Goal: Task Accomplishment & Management: Complete application form

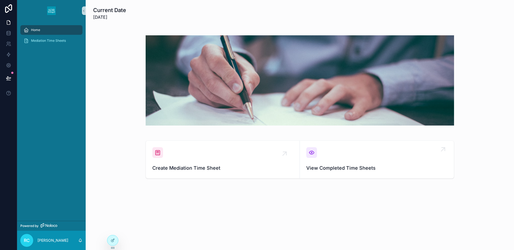
click at [327, 161] on div "View Completed Time Sheets" at bounding box center [377, 159] width 141 height 25
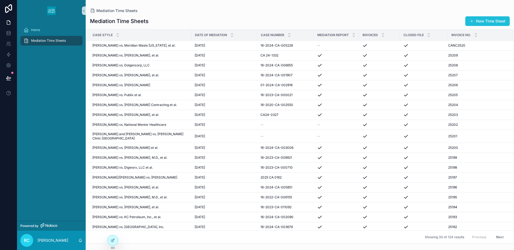
click at [480, 23] on button "New Time Sheet" at bounding box center [488, 21] width 44 height 10
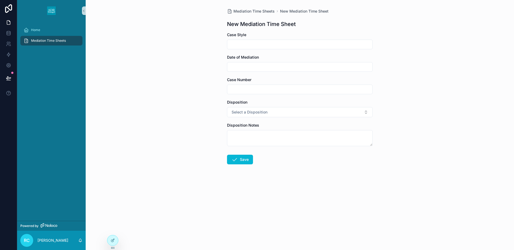
click at [271, 43] on input "scrollable content" at bounding box center [299, 45] width 145 height 8
click at [267, 47] on input "scrollable content" at bounding box center [299, 45] width 145 height 8
type input "**********"
click at [321, 69] on input "scrollable content" at bounding box center [299, 67] width 145 height 8
click at [319, 121] on button "8" at bounding box center [320, 123] width 10 height 10
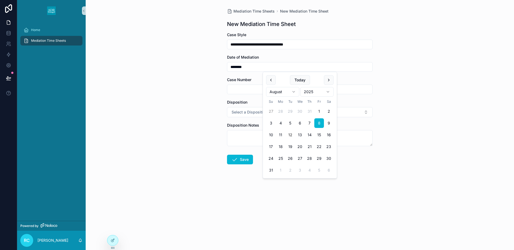
type input "********"
click at [236, 90] on input "scrollable content" at bounding box center [299, 90] width 145 height 8
click at [263, 91] on input "scrollable content" at bounding box center [299, 90] width 145 height 8
click at [273, 89] on input "********" at bounding box center [299, 90] width 145 height 8
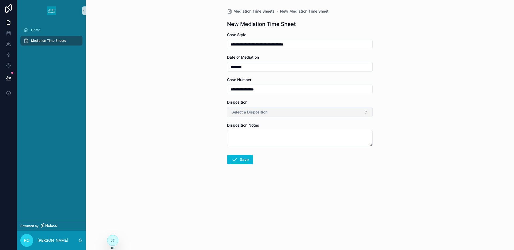
type input "**********"
click at [240, 111] on span "Select a Disposition" at bounding box center [250, 112] width 36 height 5
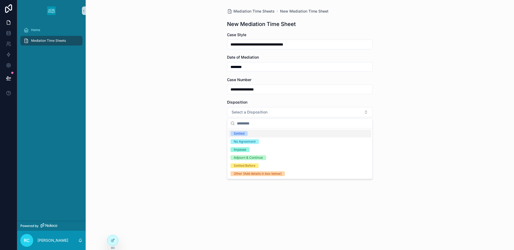
click at [241, 135] on div "Settled" at bounding box center [239, 133] width 11 height 5
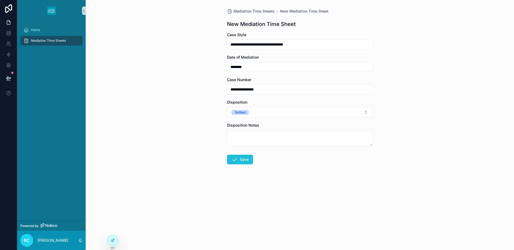
click at [237, 161] on icon "scrollable content" at bounding box center [235, 159] width 6 height 6
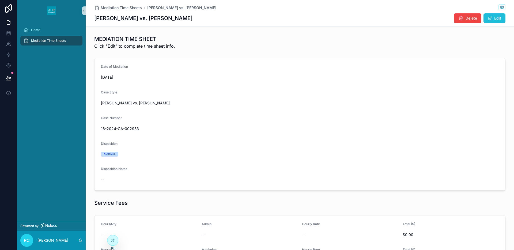
click at [494, 18] on button "Edit" at bounding box center [495, 18] width 22 height 10
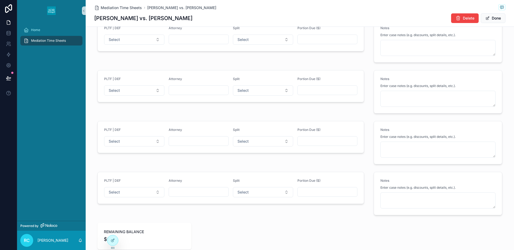
scroll to position [763, 0]
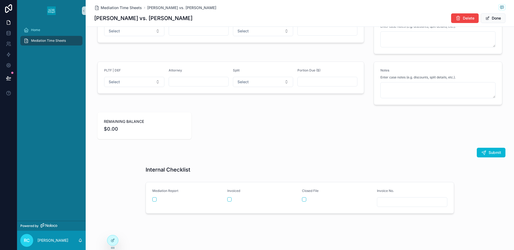
click at [389, 202] on input "scrollable content" at bounding box center [413, 203] width 70 height 8
click at [439, 191] on div "Invoice No." at bounding box center [412, 192] width 71 height 6
click at [437, 202] on input "scrollable content" at bounding box center [413, 203] width 70 height 8
click at [399, 200] on input "scrollable content" at bounding box center [413, 203] width 70 height 8
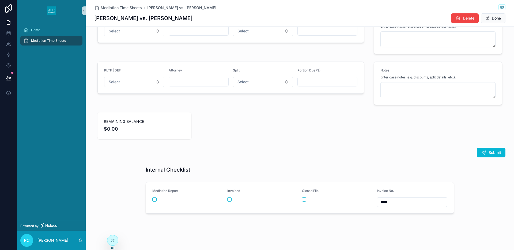
type input "*****"
drag, startPoint x: 305, startPoint y: 201, endPoint x: 296, endPoint y: 200, distance: 8.6
click at [305, 200] on button "scrollable content" at bounding box center [304, 199] width 4 height 4
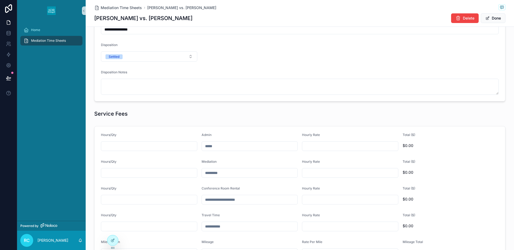
scroll to position [105, 0]
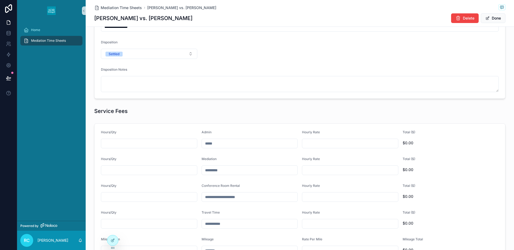
click at [126, 145] on input "scrollable content" at bounding box center [149, 144] width 96 height 8
type input "****"
click at [316, 143] on input "scrollable content" at bounding box center [351, 144] width 96 height 8
type input "*******"
type input "****"
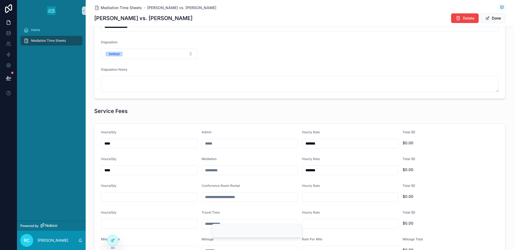
type input "*******"
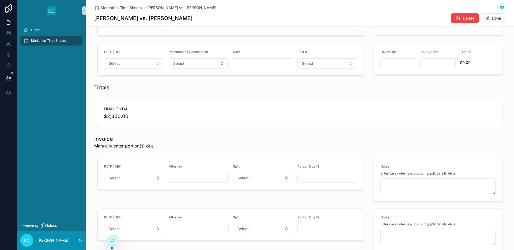
scroll to position [478, 0]
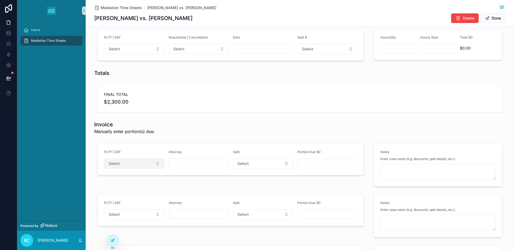
click at [130, 164] on button "Select" at bounding box center [134, 164] width 60 height 10
click at [120, 185] on span "Plaintiff" at bounding box center [113, 185] width 18 height 5
click at [174, 165] on input "scrollable content" at bounding box center [199, 164] width 60 height 8
type input "*"
type input "**********"
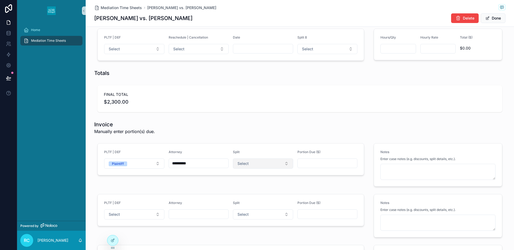
click at [246, 164] on span "Select" at bounding box center [243, 163] width 11 height 5
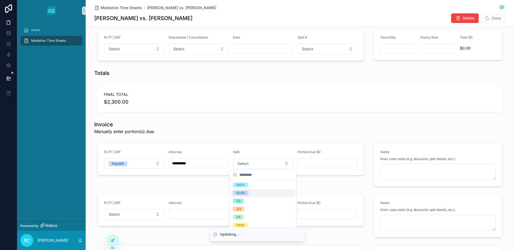
drag, startPoint x: 242, startPoint y: 192, endPoint x: 245, endPoint y: 190, distance: 3.8
click at [242, 192] on div "50/50" at bounding box center [240, 193] width 9 height 5
click at [310, 161] on input "scrollable content" at bounding box center [328, 164] width 60 height 8
type input "*********"
click at [117, 218] on button "Select" at bounding box center [134, 215] width 60 height 10
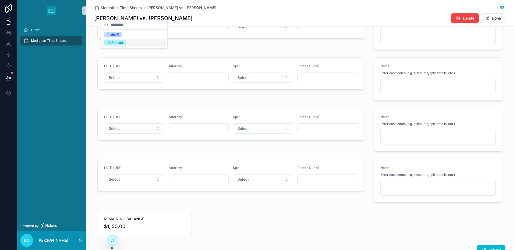
scroll to position [643, 0]
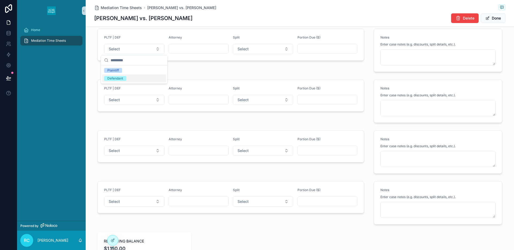
click at [113, 80] on div "Defendant" at bounding box center [115, 78] width 16 height 5
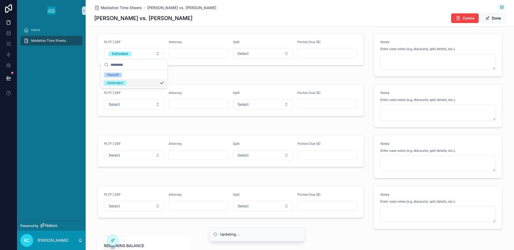
click at [177, 55] on input "scrollable content" at bounding box center [199, 54] width 60 height 8
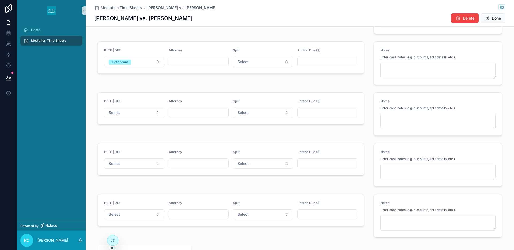
scroll to position [551, 0]
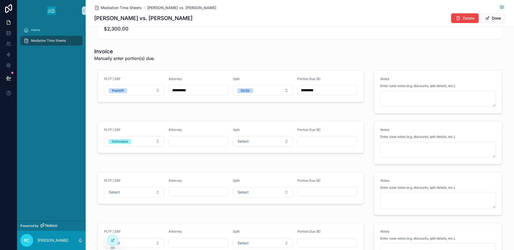
click at [191, 141] on input "scrollable content" at bounding box center [199, 141] width 60 height 8
type input "**********"
drag, startPoint x: 276, startPoint y: 140, endPoint x: 268, endPoint y: 147, distance: 9.9
click at [276, 140] on button "Select" at bounding box center [263, 141] width 60 height 10
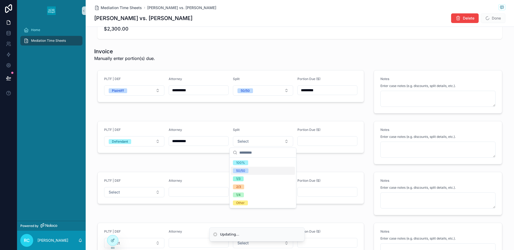
click at [249, 169] on div "50/50" at bounding box center [263, 171] width 64 height 8
click at [312, 141] on input "scrollable content" at bounding box center [328, 141] width 60 height 8
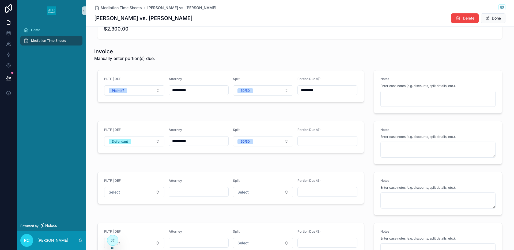
type input "*********"
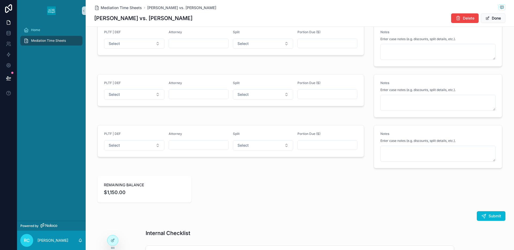
scroll to position [763, 0]
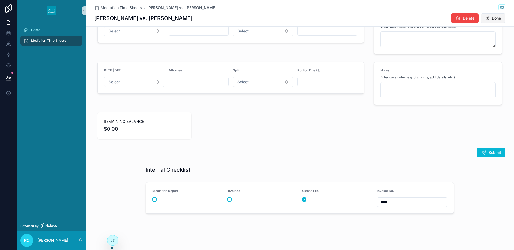
click at [498, 18] on button "Done" at bounding box center [493, 18] width 25 height 10
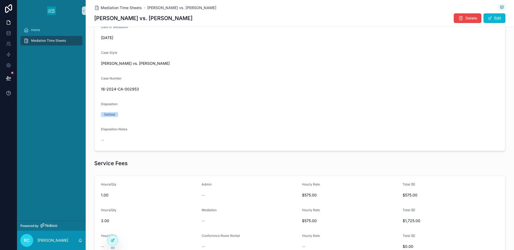
scroll to position [0, 0]
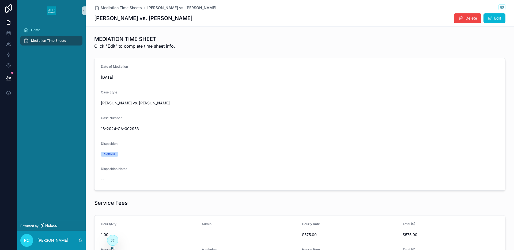
drag, startPoint x: 124, startPoint y: 18, endPoint x: 195, endPoint y: 21, distance: 71.3
click at [196, 21] on div "[PERSON_NAME] vs. [PERSON_NAME] Edit" at bounding box center [300, 18] width 412 height 10
copy h1 "Otejen vs. [PERSON_NAME]"
click at [207, 17] on div "[PERSON_NAME] vs. [PERSON_NAME] Edit" at bounding box center [300, 18] width 412 height 10
drag, startPoint x: 101, startPoint y: 104, endPoint x: 132, endPoint y: 104, distance: 31.1
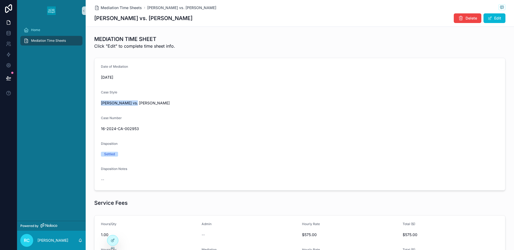
click at [132, 104] on span "[PERSON_NAME] vs. [PERSON_NAME]" at bounding box center [300, 102] width 398 height 5
copy span "[PERSON_NAME]"
drag, startPoint x: 163, startPoint y: 17, endPoint x: 196, endPoint y: 20, distance: 32.2
click at [196, 20] on div "[PERSON_NAME] vs. [PERSON_NAME] Edit" at bounding box center [300, 18] width 412 height 10
copy h1 "[PERSON_NAME]"
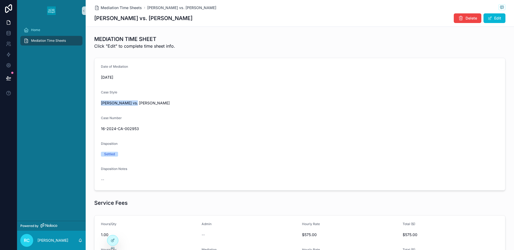
click at [123, 129] on span "16-2024-CA-002953" at bounding box center [300, 128] width 398 height 5
copy span "16-2024-CA-002953"
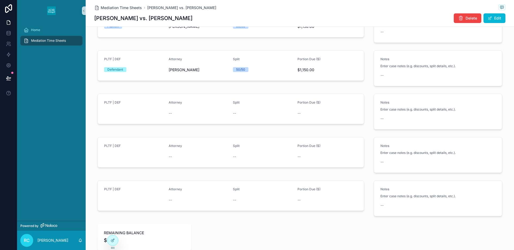
scroll to position [701, 0]
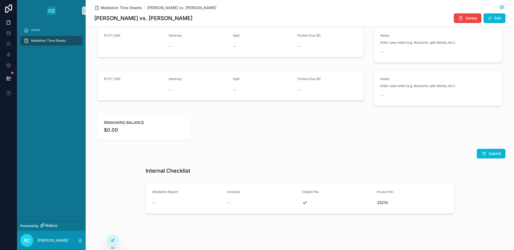
drag, startPoint x: 497, startPoint y: 17, endPoint x: 483, endPoint y: 24, distance: 14.9
click at [497, 17] on button "Edit" at bounding box center [495, 18] width 22 height 10
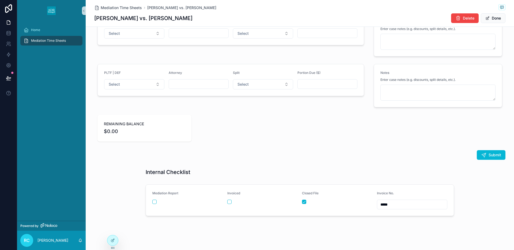
scroll to position [763, 0]
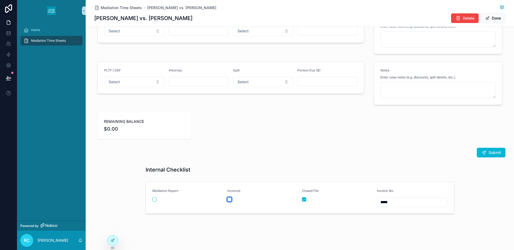
click at [229, 199] on button "scrollable content" at bounding box center [229, 199] width 4 height 4
click at [153, 200] on button "scrollable content" at bounding box center [154, 199] width 4 height 4
click at [490, 18] on span "scrollable content" at bounding box center [488, 18] width 4 height 4
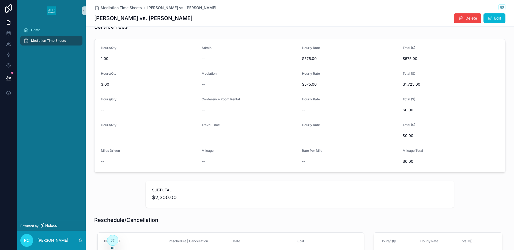
scroll to position [0, 0]
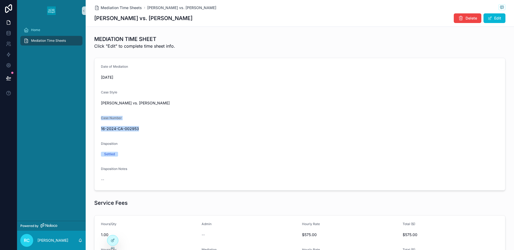
click at [54, 40] on span "Mediation Time Sheets" at bounding box center [48, 41] width 35 height 4
